Goal: Task Accomplishment & Management: Complete application form

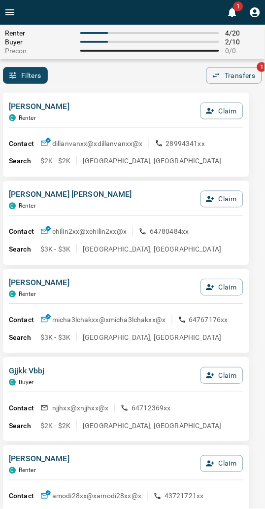
click at [101, 97] on div "[PERSON_NAME] C Renter Claim Contact dillanvanxx@x dillanvanxx@x 28994341xx Sea…" at bounding box center [126, 135] width 247 height 84
click at [140, 100] on div "[PERSON_NAME] C Renter Claim Contact dillanvanxx@x dillanvanxx@x 28994341xx Sea…" at bounding box center [126, 135] width 247 height 84
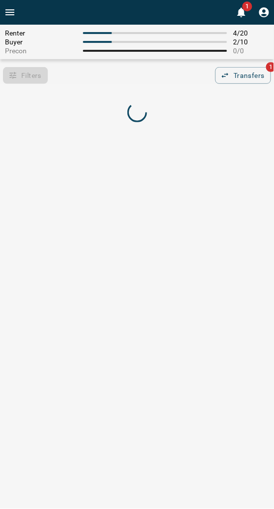
click at [144, 91] on div at bounding box center [137, 113] width 274 height 47
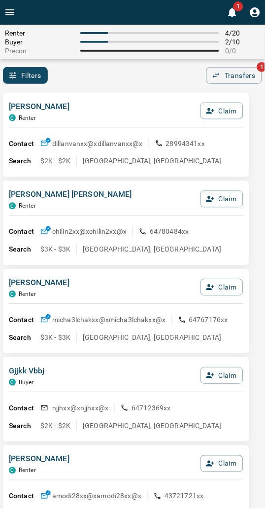
drag, startPoint x: 83, startPoint y: 79, endPoint x: 1, endPoint y: 106, distance: 85.8
click at [83, 79] on div "Filters 0 Transfers 1" at bounding box center [132, 75] width 265 height 17
click at [100, 73] on div "Filters 0 Transfers 1" at bounding box center [132, 75] width 265 height 17
drag, startPoint x: 109, startPoint y: 81, endPoint x: 82, endPoint y: 81, distance: 27.1
click at [109, 81] on div "Filters 0 Transfers 1" at bounding box center [132, 75] width 265 height 17
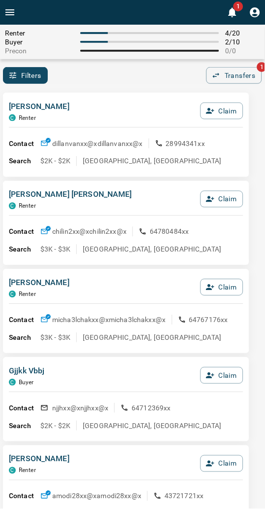
click at [128, 93] on div "[PERSON_NAME] C Renter Claim Contact dillanvanxx@x dillanvanxx@x 28994341xx Sea…" at bounding box center [126, 135] width 247 height 84
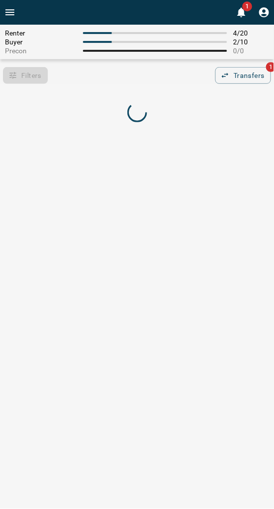
click at [95, 84] on div "Renter 4 / 20 Buyer 2 / 10 Precon 0 / 0 Filters 0 Transfers 1" at bounding box center [137, 81] width 274 height 112
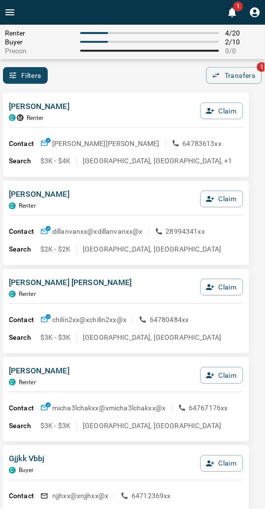
click at [95, 83] on div "Filters 0 Transfers 1" at bounding box center [132, 75] width 265 height 17
click at [213, 112] on icon "button" at bounding box center [210, 111] width 9 height 9
click at [210, 112] on button "Confirm Claim" at bounding box center [208, 111] width 71 height 17
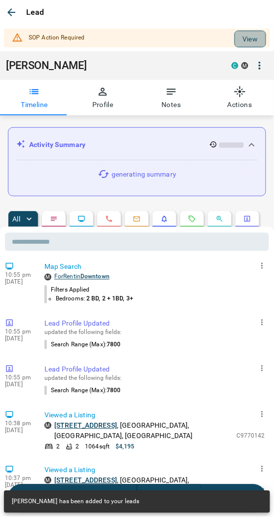
click at [234, 39] on button "View" at bounding box center [250, 39] width 32 height 17
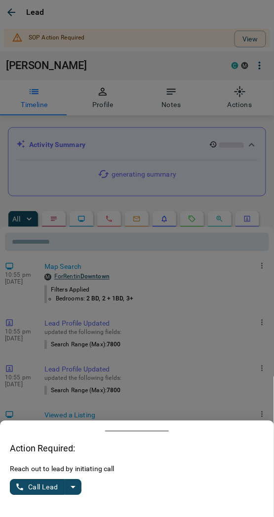
click at [72, 493] on icon "split button" at bounding box center [73, 487] width 12 height 12
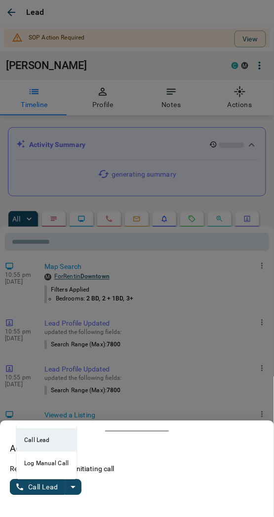
click at [38, 462] on li "Log Manual Call" at bounding box center [46, 464] width 60 height 24
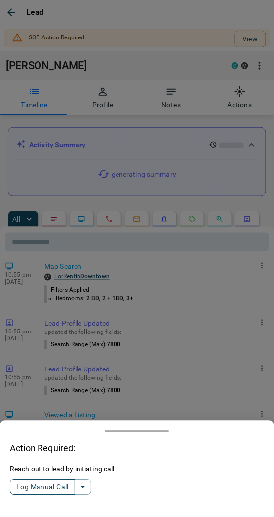
click at [41, 488] on button "Log Manual Call" at bounding box center [42, 488] width 65 height 16
click at [17, 483] on button "Yes" at bounding box center [20, 487] width 20 height 15
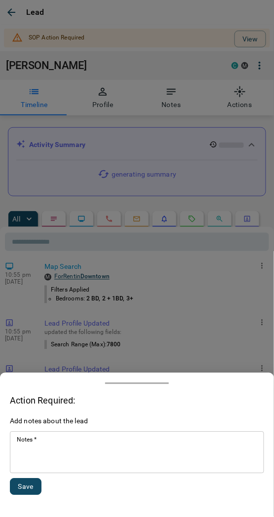
click at [36, 456] on textarea "Notes   *" at bounding box center [137, 453] width 240 height 34
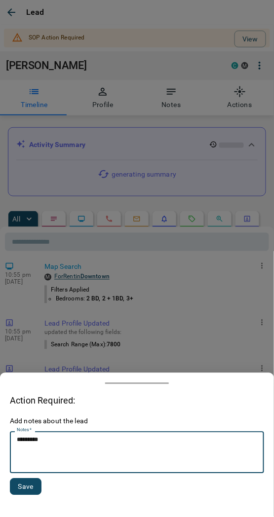
drag, startPoint x: 39, startPoint y: 442, endPoint x: 31, endPoint y: 441, distance: 8.4
click at [31, 441] on textarea "*********" at bounding box center [137, 453] width 241 height 34
type textarea "*********"
click at [11, 495] on div "Save" at bounding box center [26, 487] width 32 height 17
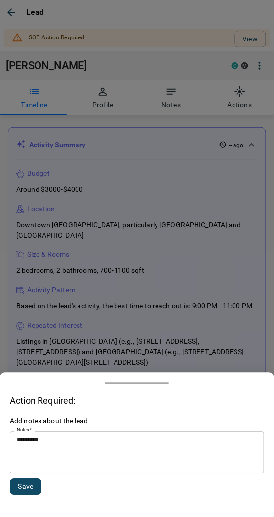
click at [20, 490] on button "Save" at bounding box center [26, 487] width 32 height 17
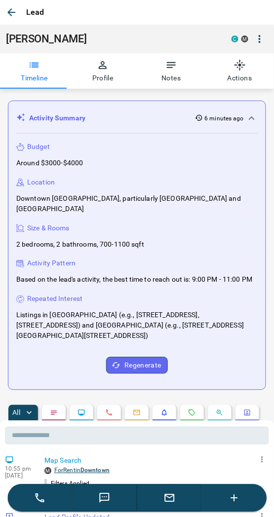
click at [17, 7] on icon "button" at bounding box center [11, 12] width 12 height 12
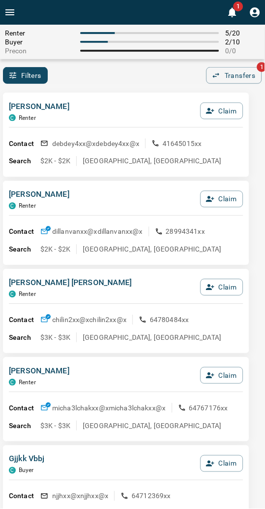
click at [86, 78] on div "Filters 0 Transfers 1" at bounding box center [132, 75] width 265 height 17
click at [104, 96] on div "[PERSON_NAME] C Renter Claim Contact debdey4xx@x debdey4xx@x 41645015xx Search …" at bounding box center [126, 135] width 247 height 84
